Goal: Check status: Check status

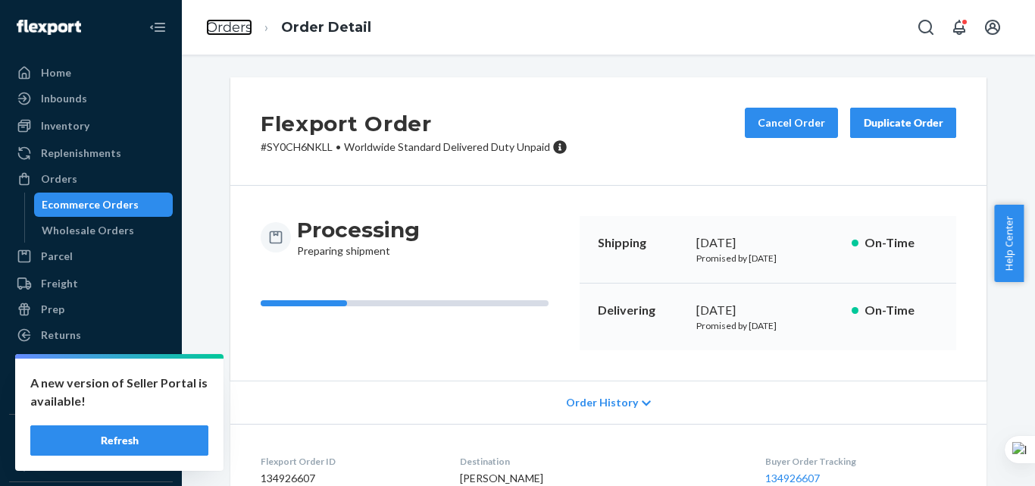
click at [240, 32] on link "Orders" at bounding box center [229, 27] width 46 height 17
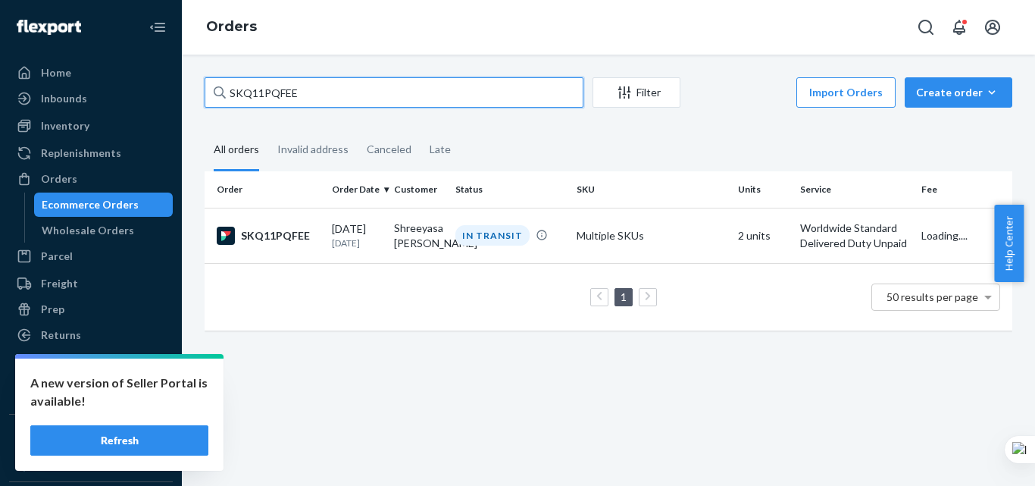
click at [312, 92] on input "SKQ11PQFEE" at bounding box center [394, 92] width 379 height 30
paste input "Y0CH6NKLL"
type input "SY0CH6NKLL"
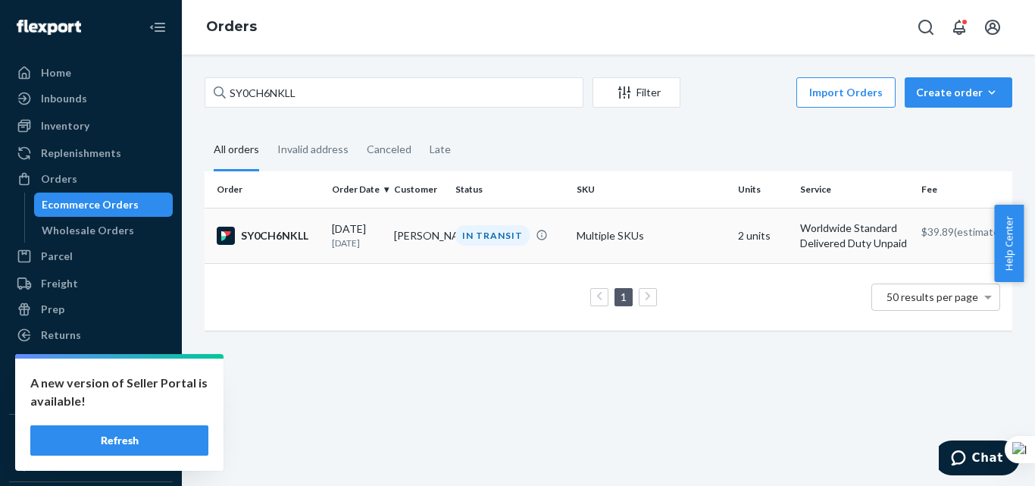
click at [332, 241] on p "[DATE]" at bounding box center [357, 242] width 50 height 13
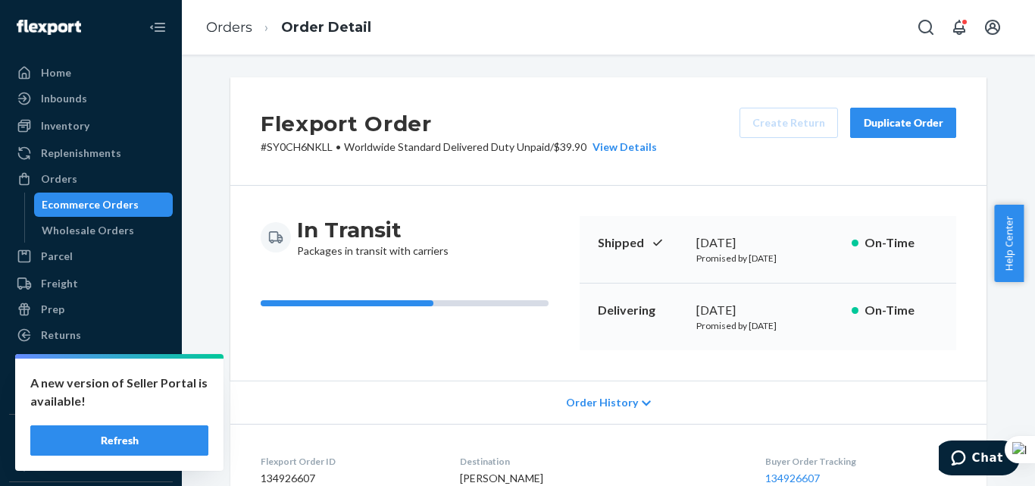
click at [362, 126] on h2 "Flexport Order" at bounding box center [459, 124] width 396 height 32
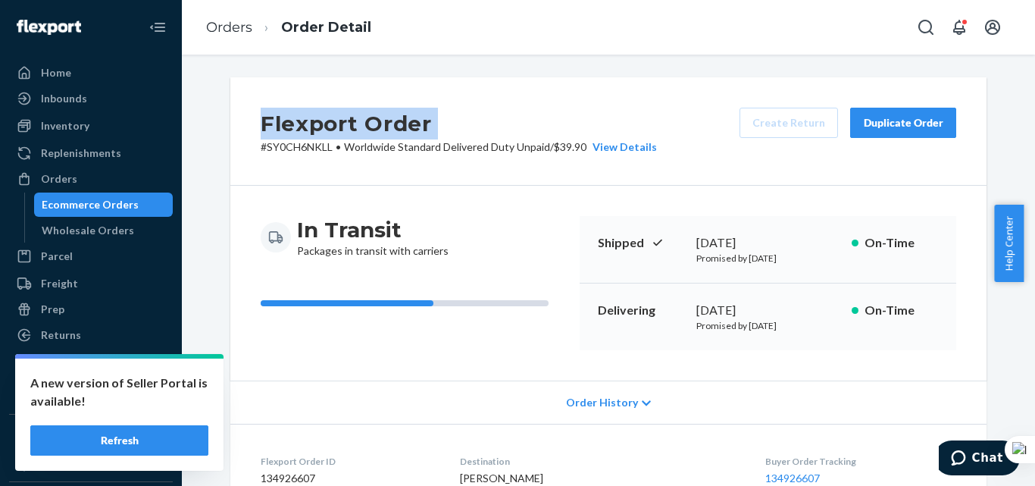
click at [362, 126] on h2 "Flexport Order" at bounding box center [459, 124] width 396 height 32
click at [369, 86] on div "Flexport Order # SY0CH6NKLL • Worldwide Standard Delivered Duty Unpaid / $39.90…" at bounding box center [608, 131] width 756 height 108
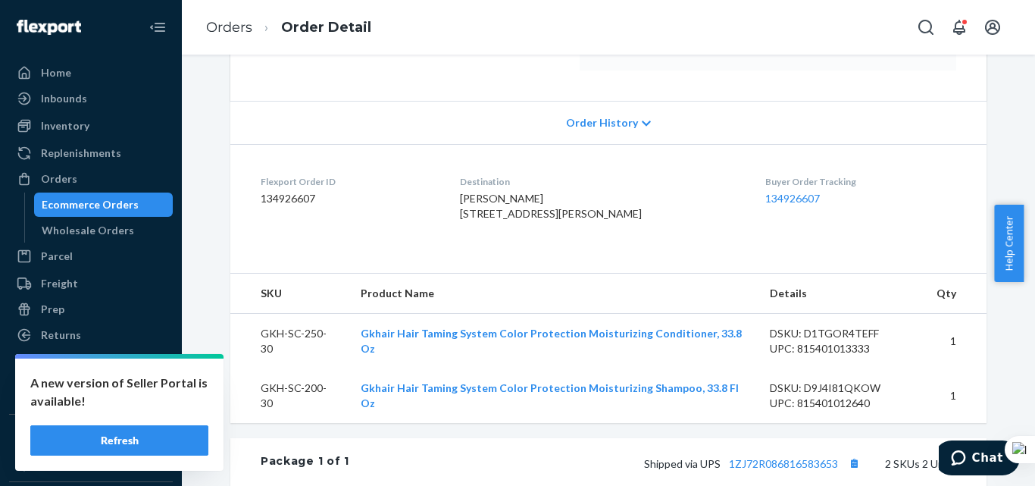
scroll to position [303, 0]
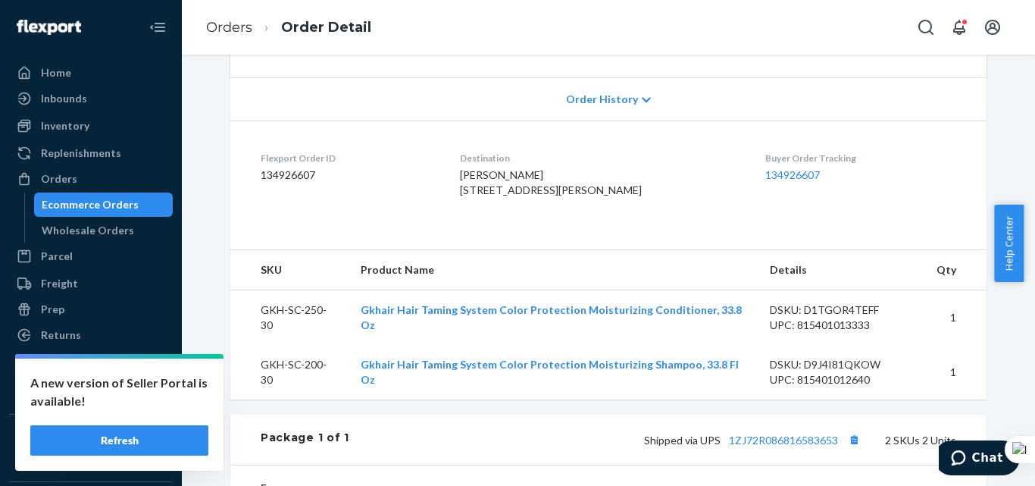
drag, startPoint x: 494, startPoint y: 221, endPoint x: 471, endPoint y: 147, distance: 77.7
click at [471, 147] on dl "Flexport Order ID 134926607 Destination [PERSON_NAME] [STREET_ADDRESS][PERSON_N…" at bounding box center [608, 178] width 756 height 114
click at [703, 234] on dl "Flexport Order ID 134926607 Destination [PERSON_NAME] [STREET_ADDRESS][PERSON_N…" at bounding box center [608, 178] width 756 height 114
click at [232, 31] on link "Orders" at bounding box center [229, 27] width 46 height 17
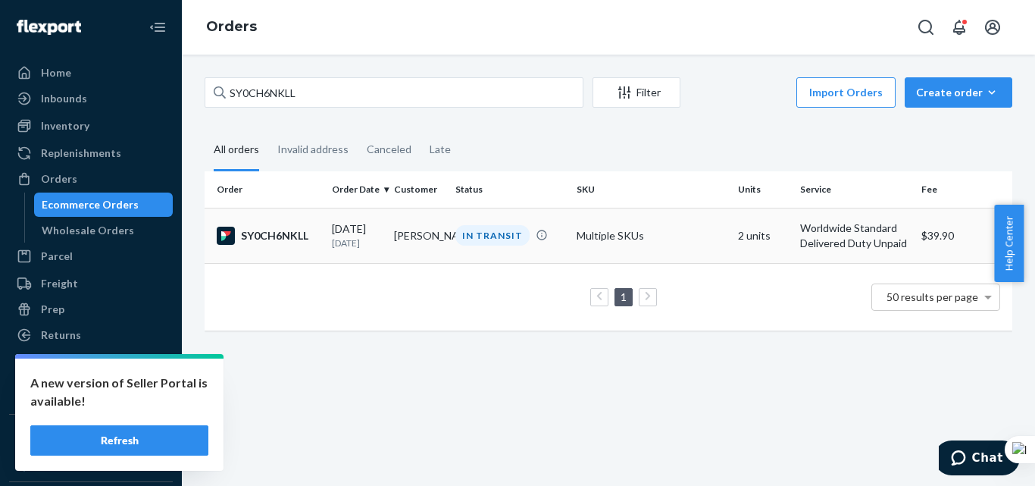
click at [401, 233] on td "[PERSON_NAME]" at bounding box center [419, 235] width 62 height 55
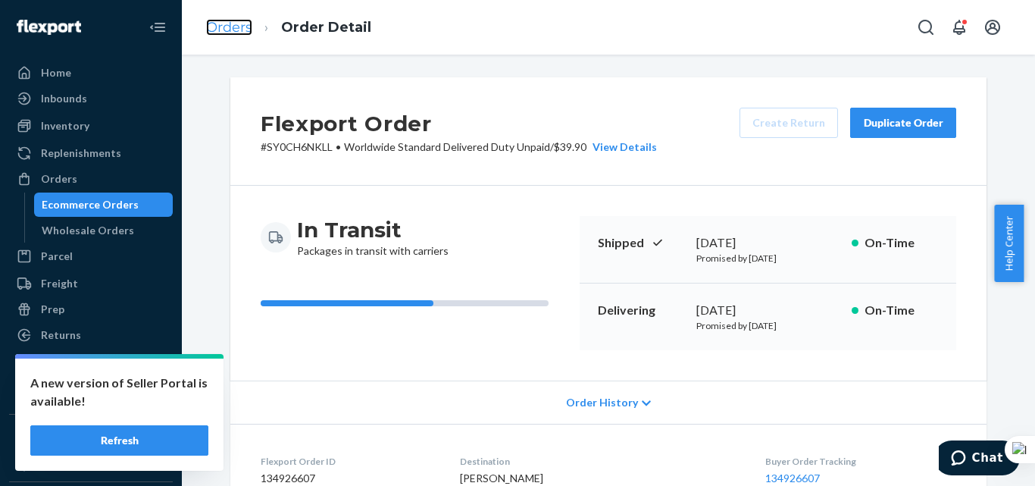
click at [242, 31] on link "Orders" at bounding box center [229, 27] width 46 height 17
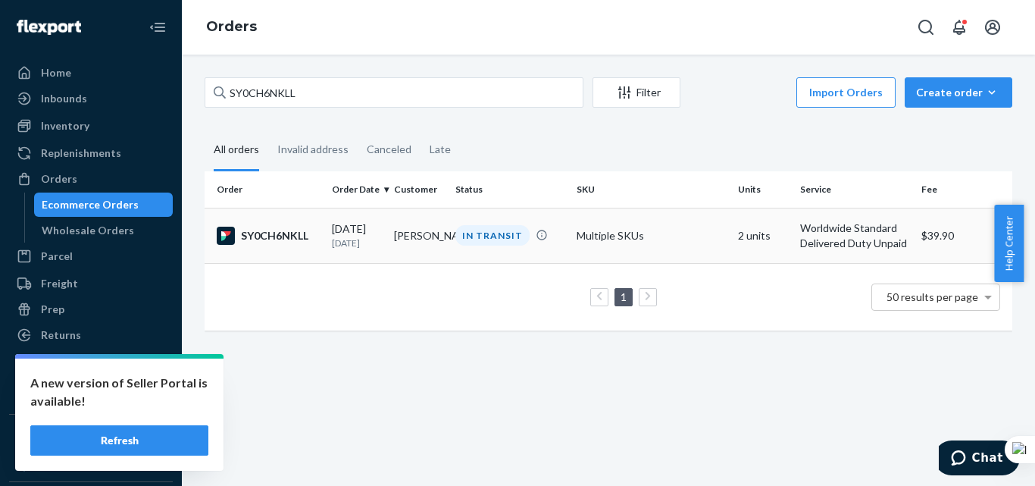
click at [373, 236] on p "[DATE]" at bounding box center [357, 242] width 50 height 13
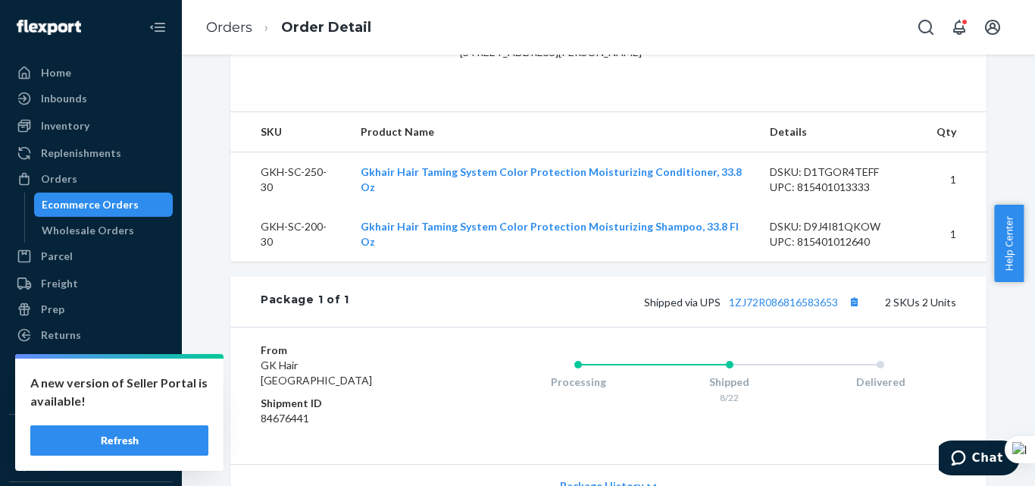
scroll to position [455, 0]
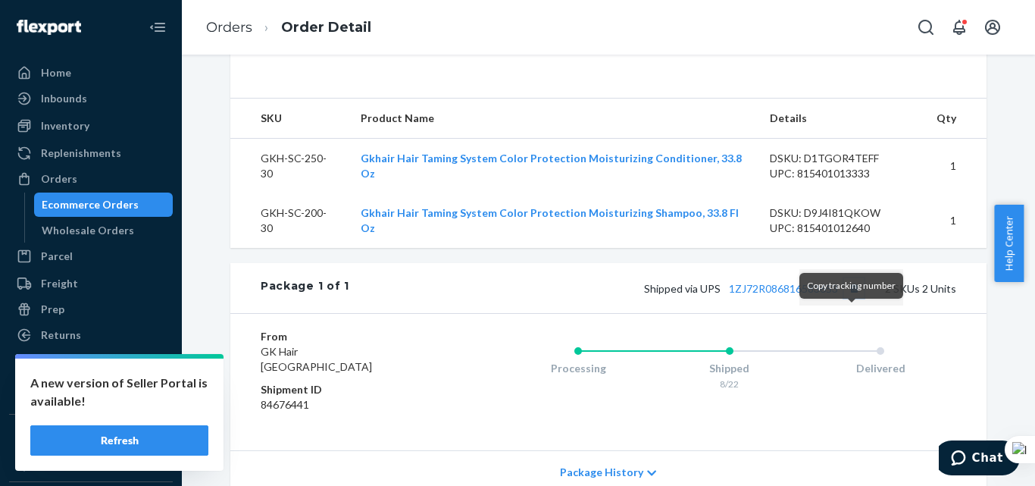
click at [850, 298] on button "Copy tracking number" at bounding box center [854, 288] width 20 height 20
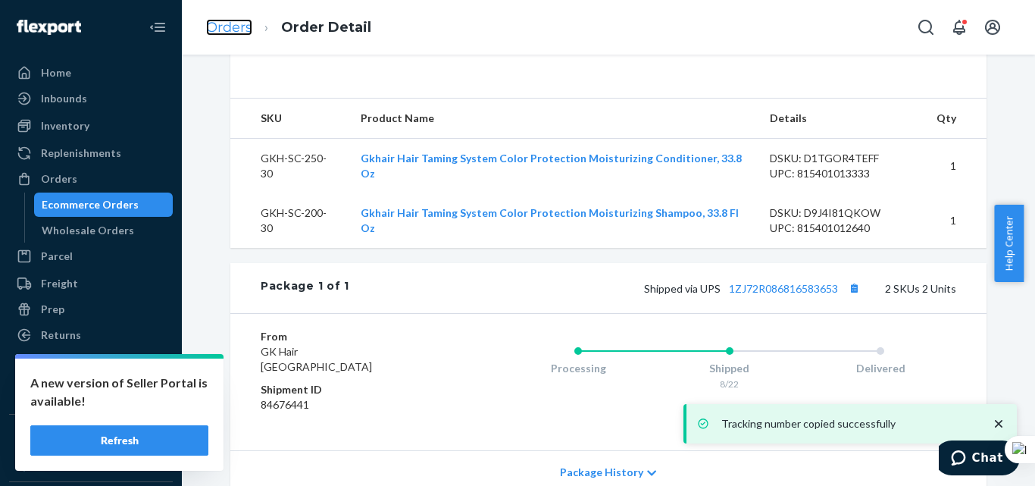
click at [227, 22] on link "Orders" at bounding box center [229, 27] width 46 height 17
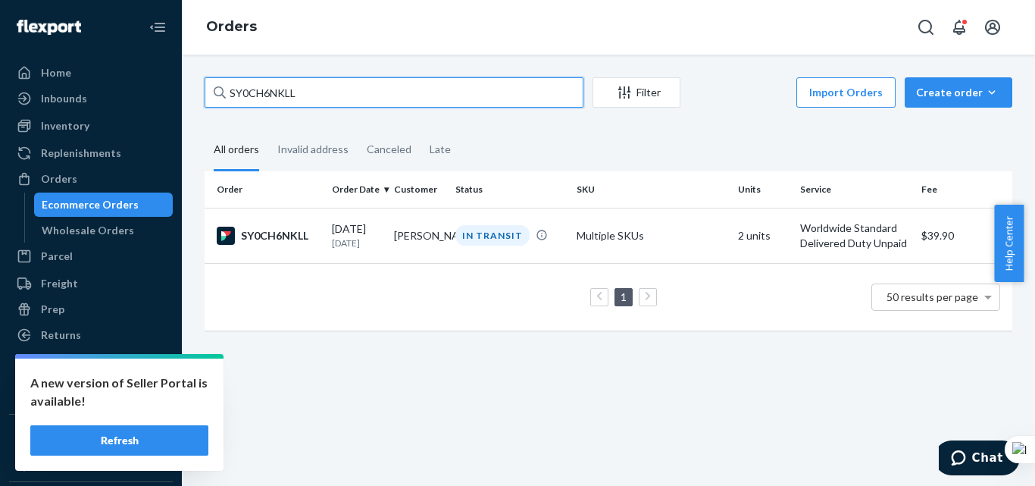
click at [302, 87] on input "SY0CH6NKLL" at bounding box center [394, 92] width 379 height 30
paste input "BJJPF6EKGE"
type input "BJJPF6EKGE"
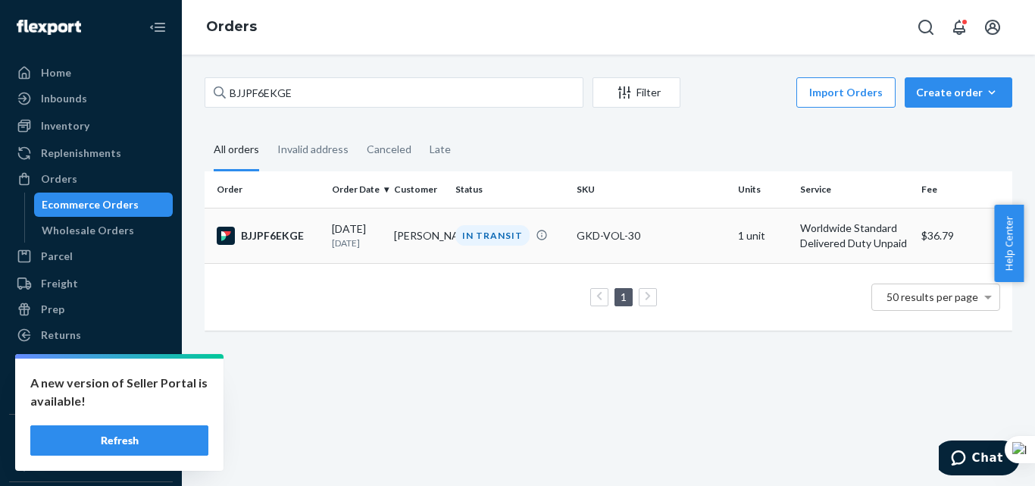
click at [388, 243] on td "[PERSON_NAME]" at bounding box center [419, 235] width 62 height 55
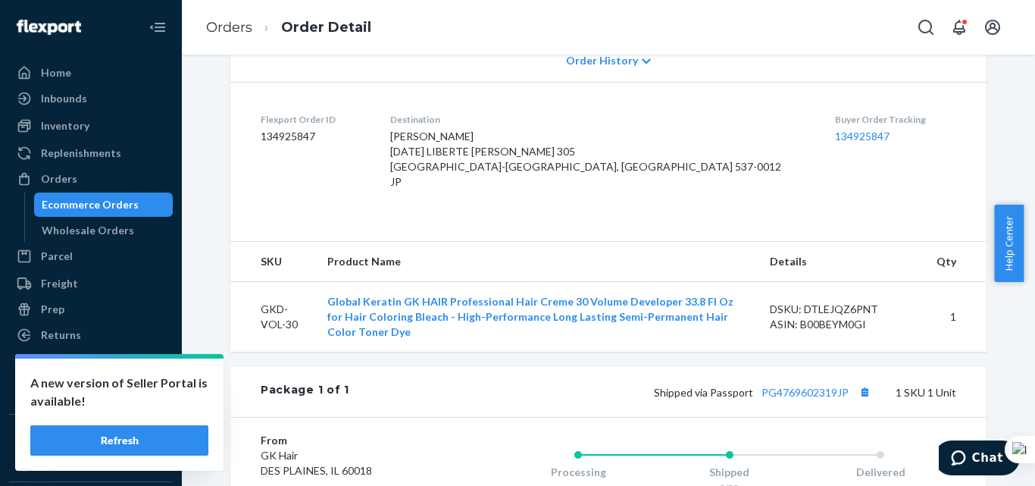
scroll to position [379, 0]
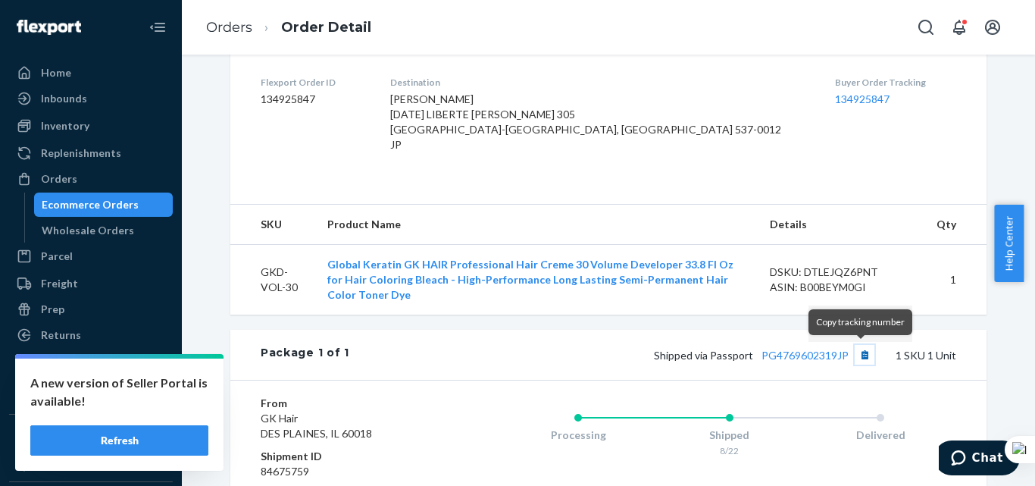
click at [864, 349] on button "Copy tracking number" at bounding box center [865, 355] width 20 height 20
